Goal: Task Accomplishment & Management: Manage account settings

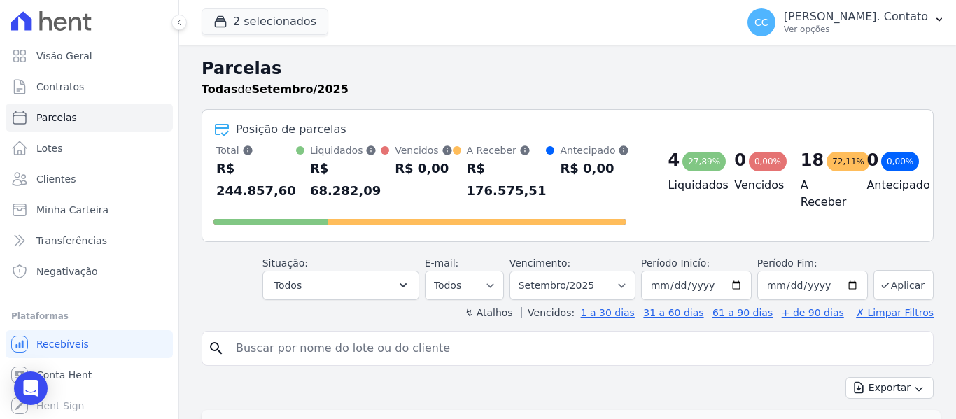
select select
drag, startPoint x: 82, startPoint y: 181, endPoint x: 109, endPoint y: 195, distance: 30.1
click at [82, 181] on link "Clientes" at bounding box center [89, 179] width 167 height 28
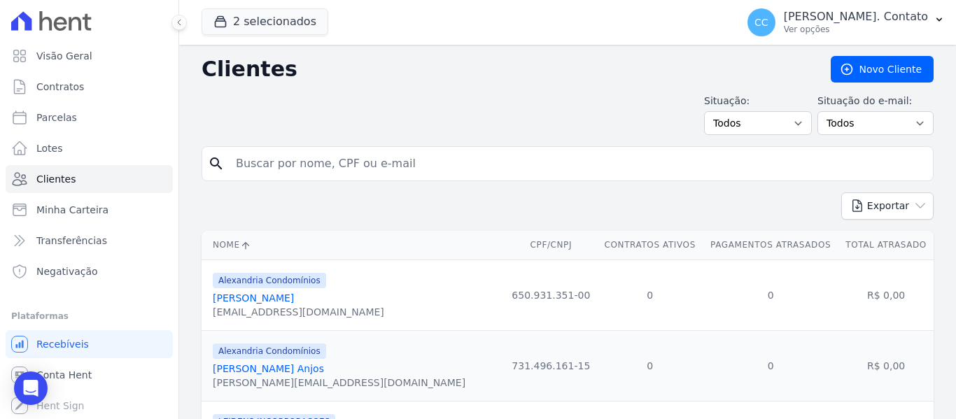
click at [290, 172] on input "search" at bounding box center [578, 164] width 700 height 28
type input "[PERSON_NAME]"
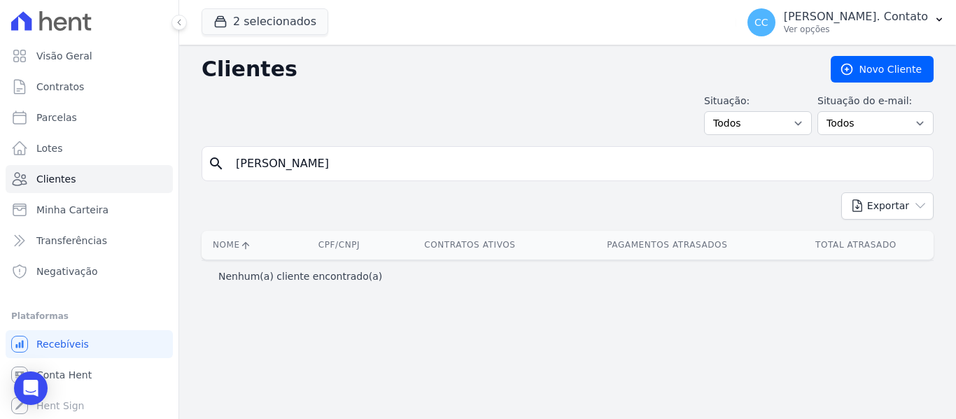
drag, startPoint x: 383, startPoint y: 164, endPoint x: 0, endPoint y: 137, distance: 383.9
click at [0, 137] on div "Visão Geral Contratos [GEOGRAPHIC_DATA] Lotes Clientes Minha Carteira Transferê…" at bounding box center [478, 209] width 956 height 419
type input "joao"
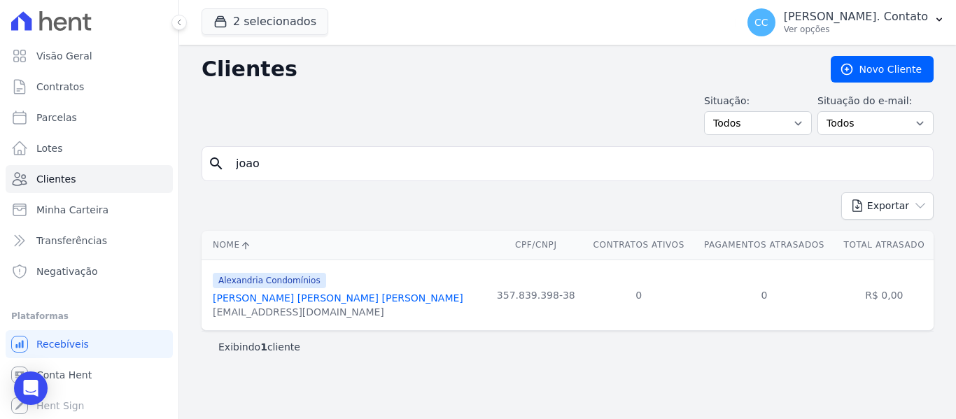
click at [259, 296] on link "[PERSON_NAME] [PERSON_NAME] [PERSON_NAME]" at bounding box center [338, 298] width 251 height 11
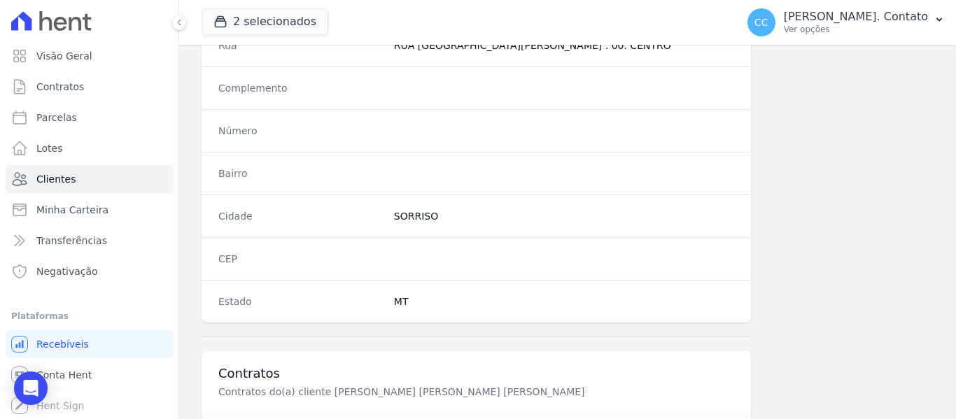
scroll to position [890, 0]
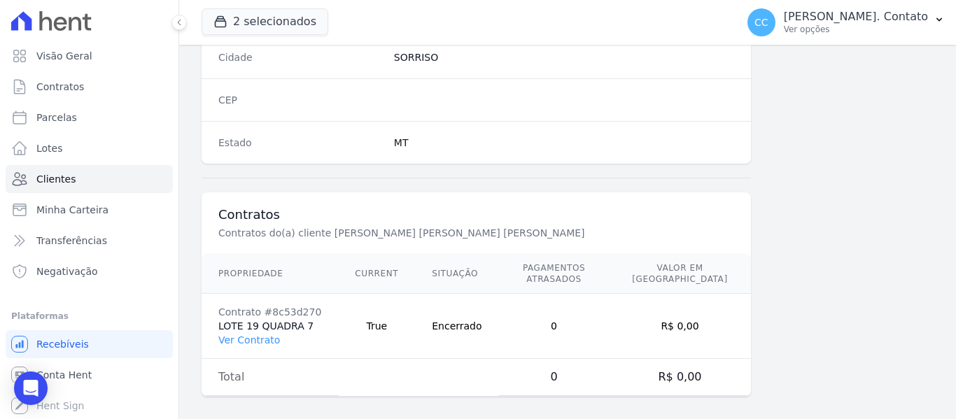
click at [260, 321] on td "Contrato #8c53d270 LOTE 19 QUADRA 7 Ver Contrato" at bounding box center [270, 326] width 137 height 65
click at [266, 335] on link "Ver Contrato" at bounding box center [249, 340] width 62 height 11
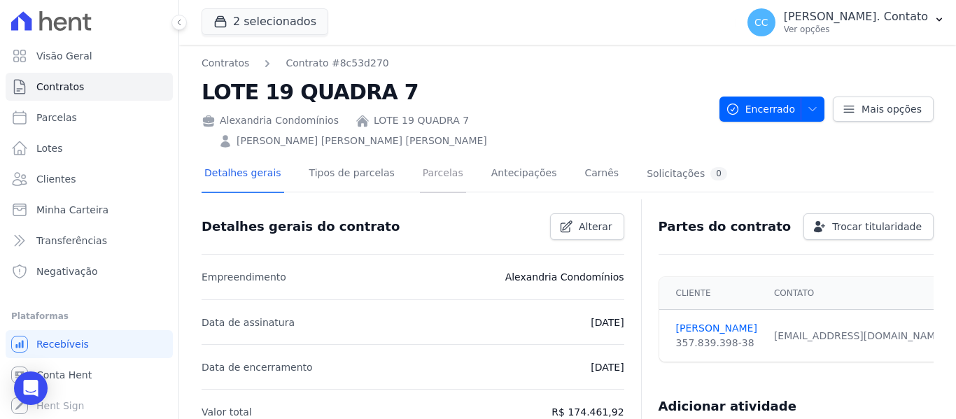
click at [424, 156] on link "Parcelas" at bounding box center [443, 174] width 46 height 37
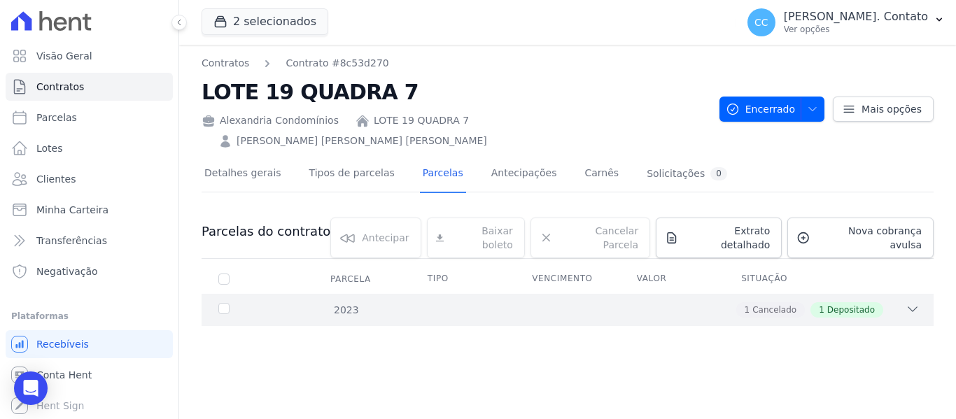
click at [911, 294] on div "2023 1 Cancelado 1 Depositado" at bounding box center [568, 310] width 732 height 32
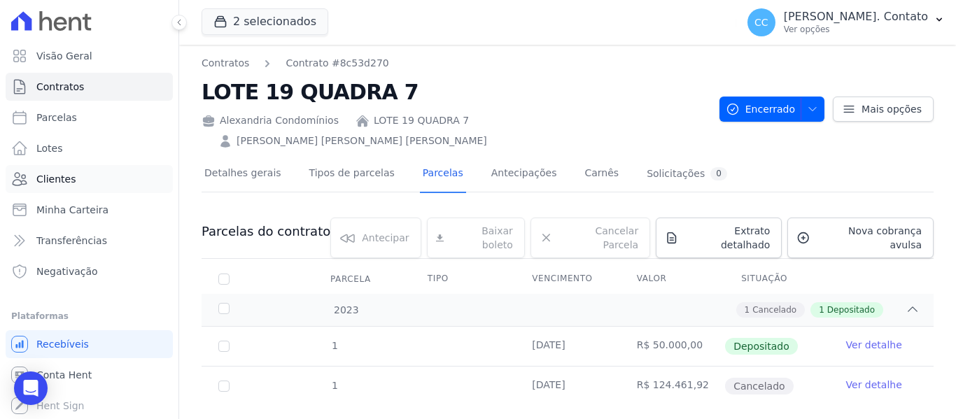
click at [117, 186] on link "Clientes" at bounding box center [89, 179] width 167 height 28
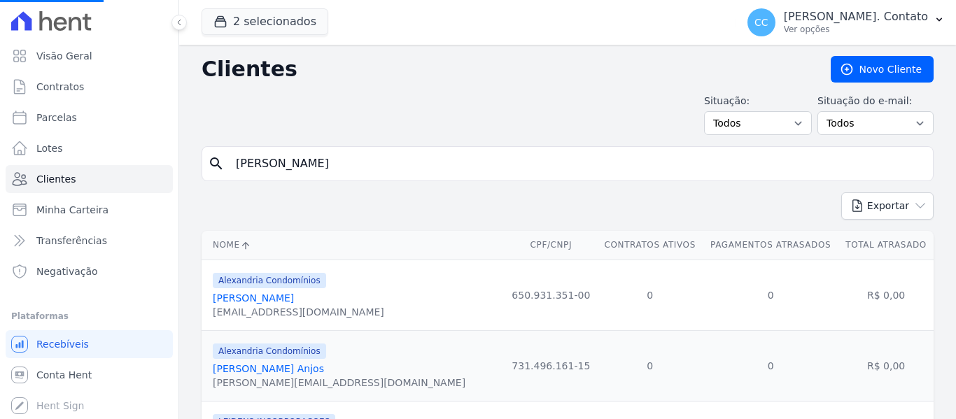
drag, startPoint x: 421, startPoint y: 172, endPoint x: 0, endPoint y: 158, distance: 421.7
click at [0, 158] on div "Visão Geral Contratos [GEOGRAPHIC_DATA] Lotes Clientes Minha Carteira Transferê…" at bounding box center [478, 209] width 956 height 419
click at [264, 162] on input "search" at bounding box center [578, 164] width 700 height 28
type input "[PERSON_NAME]"
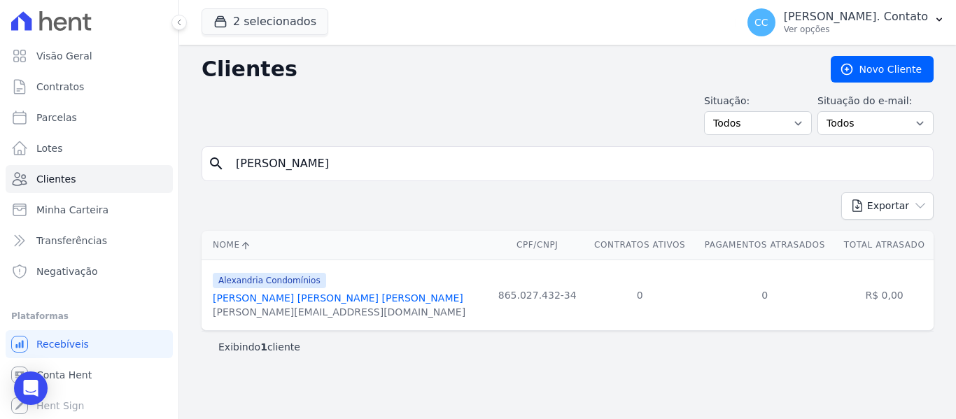
click at [313, 301] on link "[PERSON_NAME] [PERSON_NAME] [PERSON_NAME]" at bounding box center [338, 298] width 251 height 11
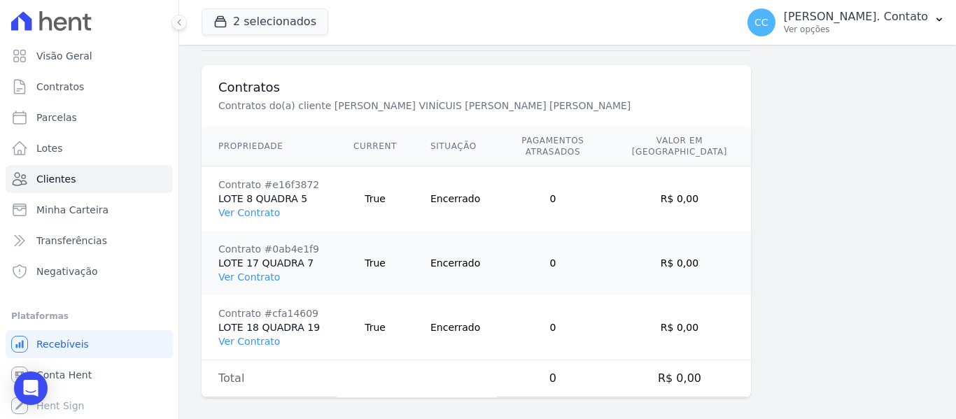
scroll to position [1019, 0]
click at [249, 335] on link "Ver Contrato" at bounding box center [249, 340] width 62 height 11
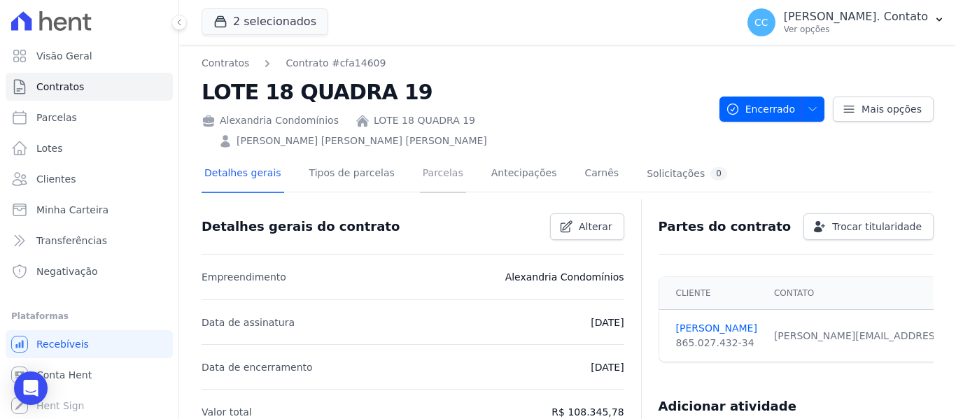
click at [422, 156] on link "Parcelas" at bounding box center [443, 174] width 46 height 37
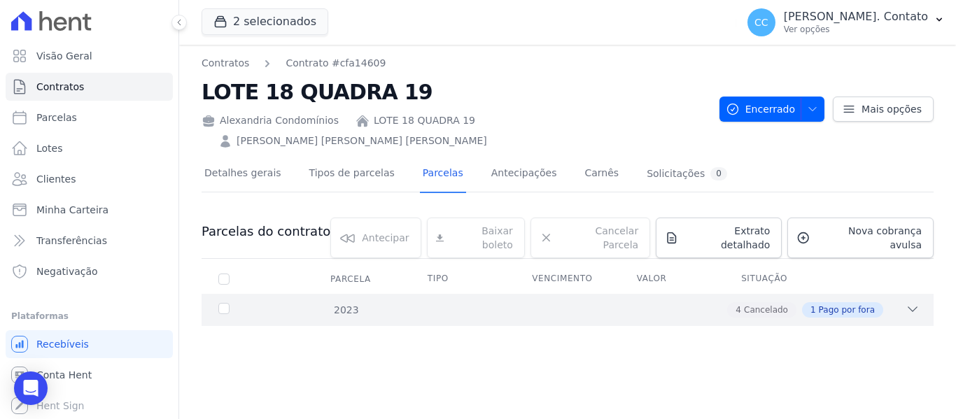
click at [928, 294] on div "2023 4 Cancelado 1 Pago por fora" at bounding box center [568, 310] width 732 height 32
